Goal: Information Seeking & Learning: Learn about a topic

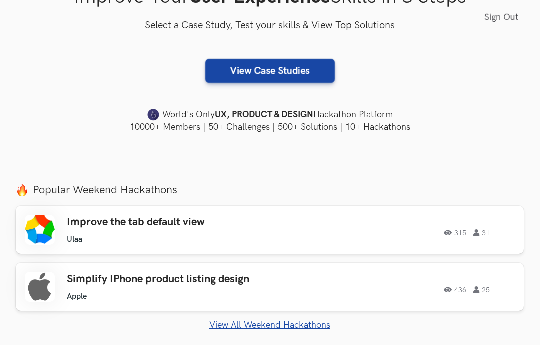
scroll to position [208, 0]
click at [66, 225] on div "Improve the tab default view Ulaa Ulaa 315 31 315 31" at bounding box center [270, 230] width 490 height 30
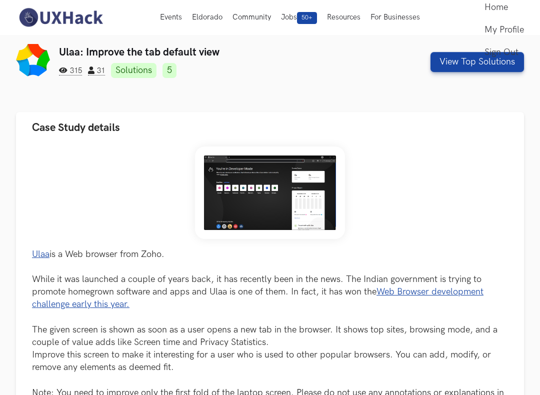
click at [245, 203] on img at bounding box center [270, 192] width 150 height 92
click at [250, 191] on img at bounding box center [270, 192] width 150 height 92
click at [255, 194] on img at bounding box center [270, 192] width 150 height 92
click at [254, 192] on img at bounding box center [270, 192] width 150 height 92
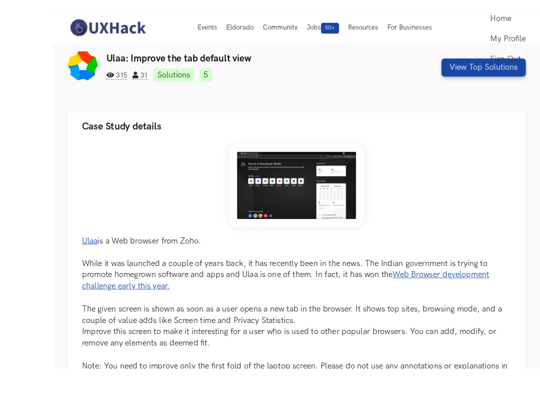
scroll to position [25, 0]
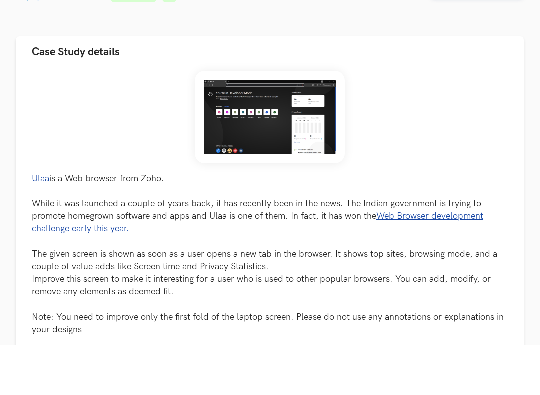
click at [272, 121] on img at bounding box center [270, 167] width 150 height 92
click at [265, 128] on img at bounding box center [270, 167] width 150 height 92
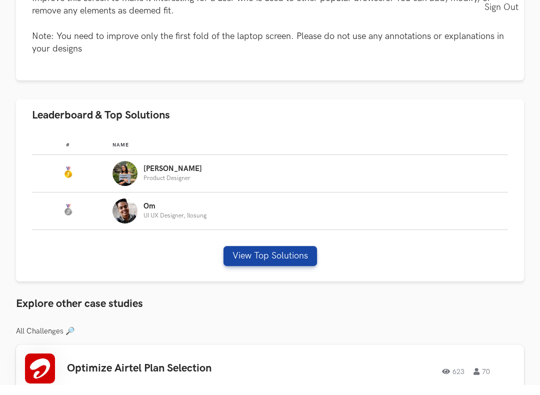
scroll to position [350, 0]
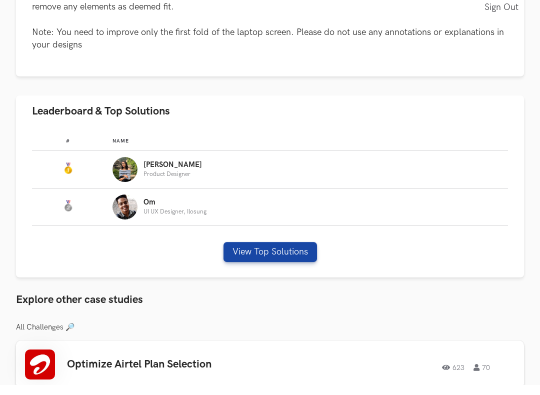
click at [265, 254] on button "View Top Solutions" at bounding box center [269, 262] width 93 height 20
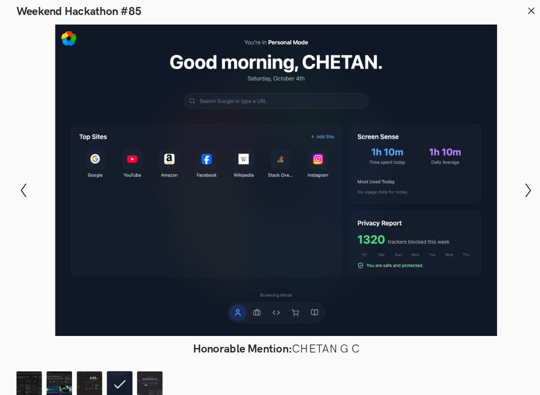
click at [13, 180] on div "Modal Gallery Slideshow Winner: [PERSON_NAME] Runner-up: [PERSON_NAME] Honorabl…" at bounding box center [270, 187] width 540 height 336
click at [24, 183] on icon "Show previous slide" at bounding box center [23, 187] width 14 height 14
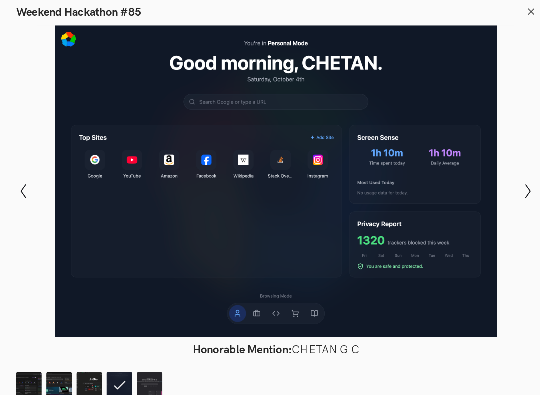
scroll to position [0, 0]
click at [522, 7] on icon at bounding box center [519, 11] width 9 height 9
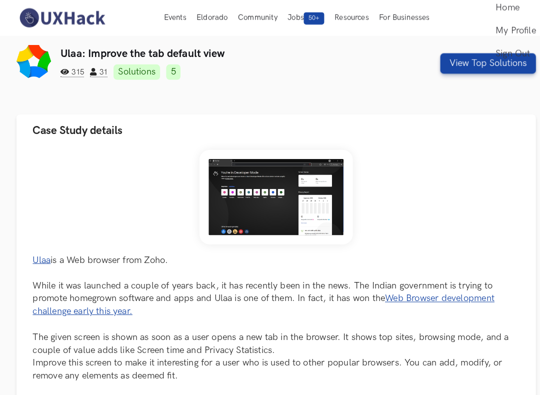
click at [256, 203] on img at bounding box center [270, 192] width 150 height 92
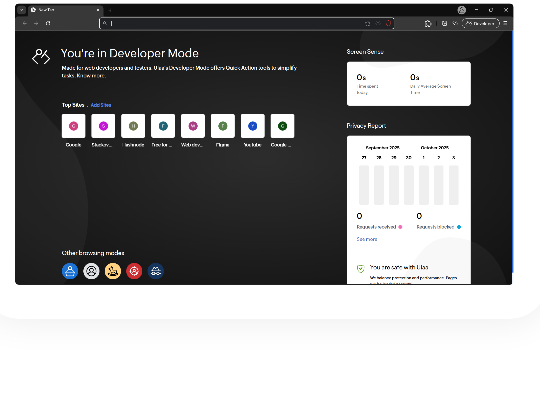
click at [195, 146] on img at bounding box center [270, 192] width 150 height 92
